Goal: Information Seeking & Learning: Learn about a topic

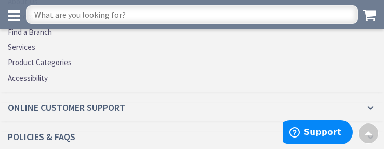
scroll to position [2692, 0]
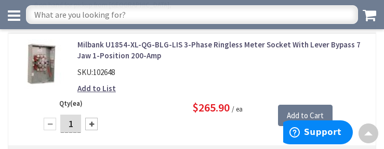
scroll to position [2209, 0]
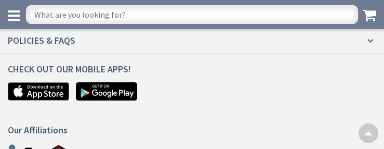
scroll to position [1277, 0]
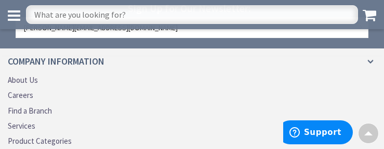
scroll to position [1657, 0]
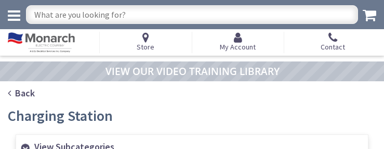
scroll to position [663, 0]
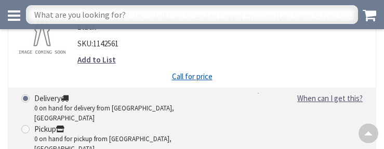
scroll to position [2105, 0]
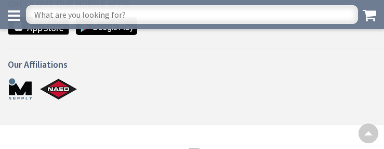
scroll to position [827, 0]
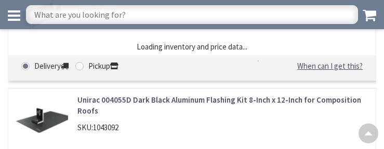
scroll to position [1873, 0]
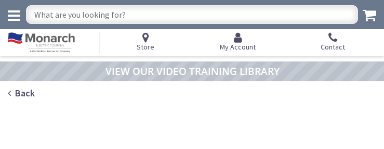
type input "Stubble Rd, [GEOGRAPHIC_DATA], [GEOGRAPHIC_DATA] 20147, [GEOGRAPHIC_DATA]"
